Goal: Find specific page/section: Find specific page/section

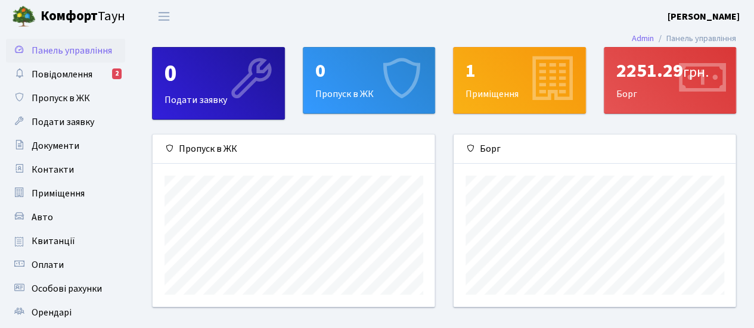
scroll to position [172, 283]
click at [82, 72] on span "Повідомлення" at bounding box center [62, 74] width 61 height 13
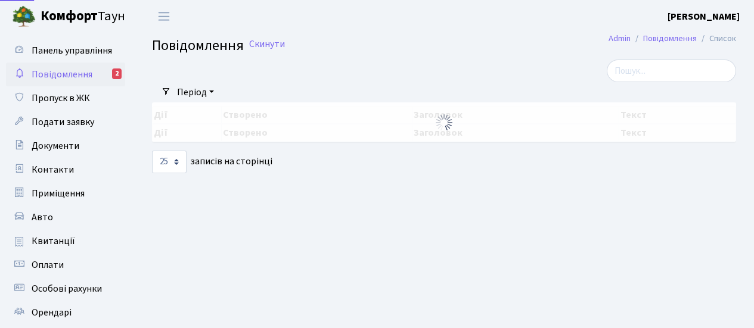
select select "25"
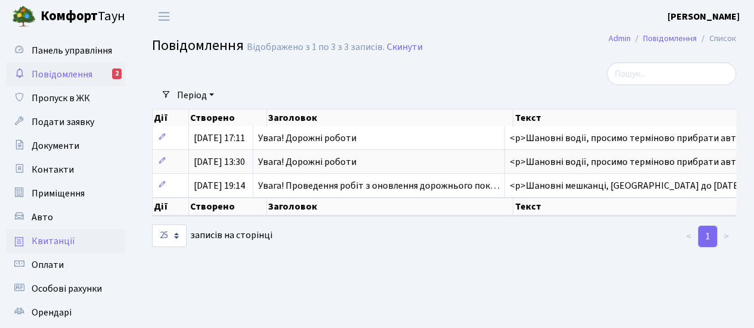
click at [52, 244] on span "Квитанції" at bounding box center [54, 241] width 44 height 13
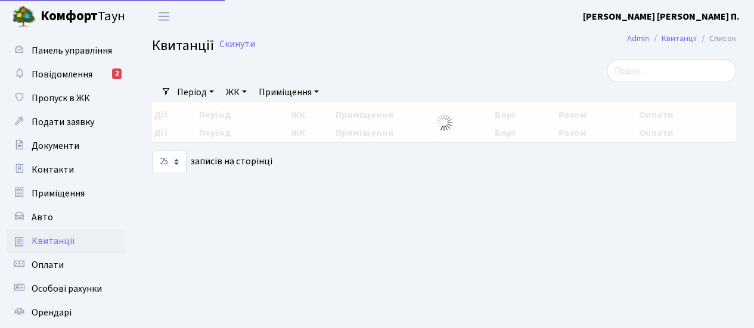
select select "25"
